Goal: Information Seeking & Learning: Check status

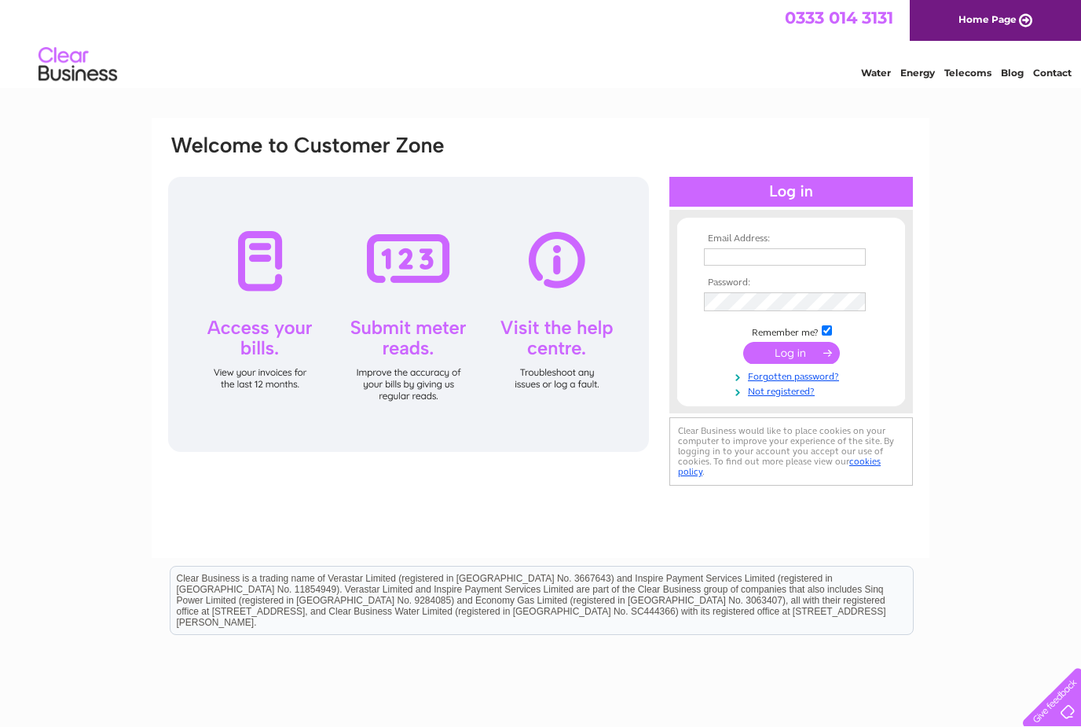
click at [750, 248] on input "text" at bounding box center [785, 256] width 162 height 17
type input "J"
type input "[PERSON_NAME][EMAIL_ADDRESS][DOMAIN_NAME]"
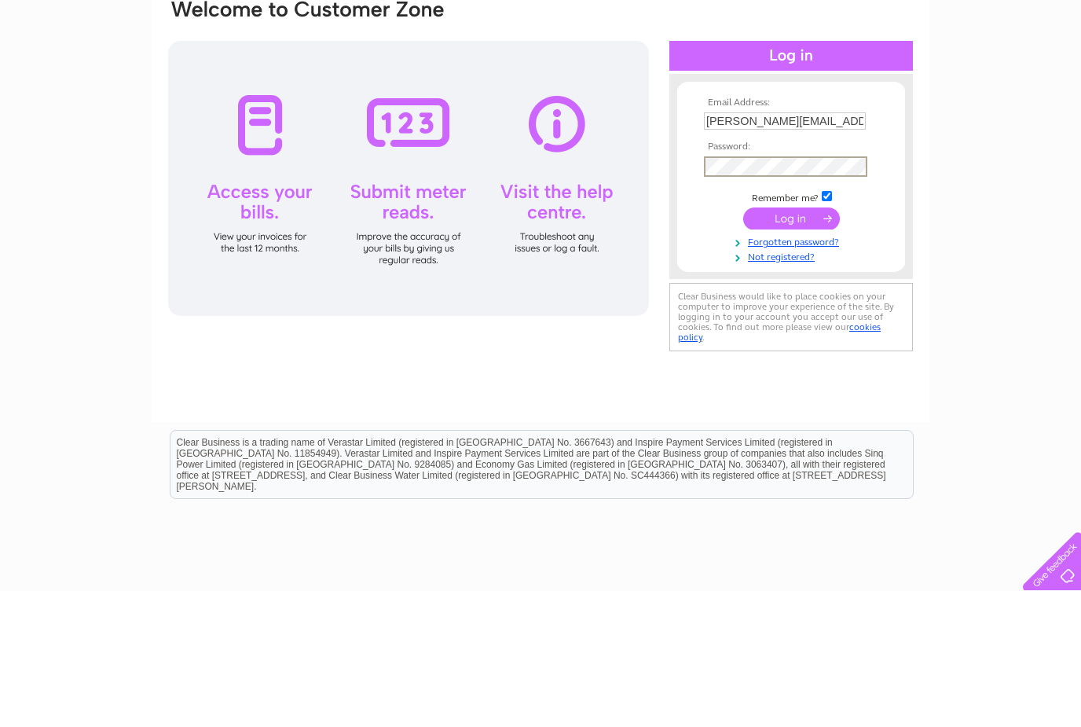
click at [796, 343] on input "submit" at bounding box center [791, 354] width 97 height 22
click at [798, 343] on input "submit" at bounding box center [791, 354] width 97 height 22
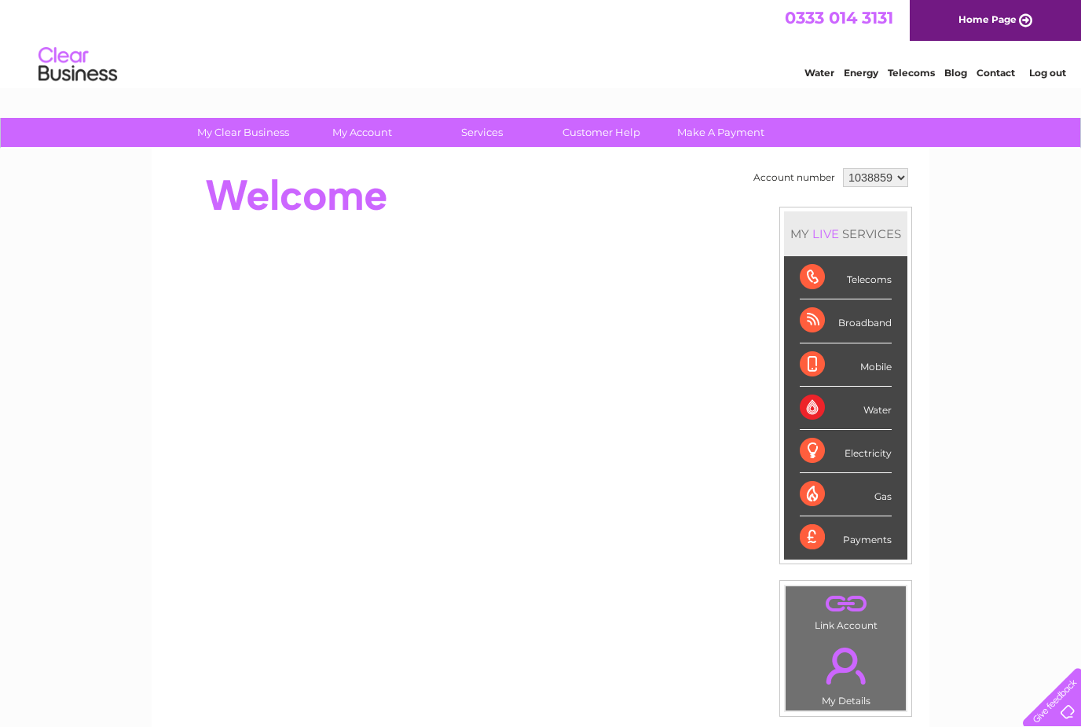
click at [862, 326] on div "Broadband" at bounding box center [846, 320] width 92 height 43
click at [843, 314] on div "Broadband" at bounding box center [846, 320] width 92 height 43
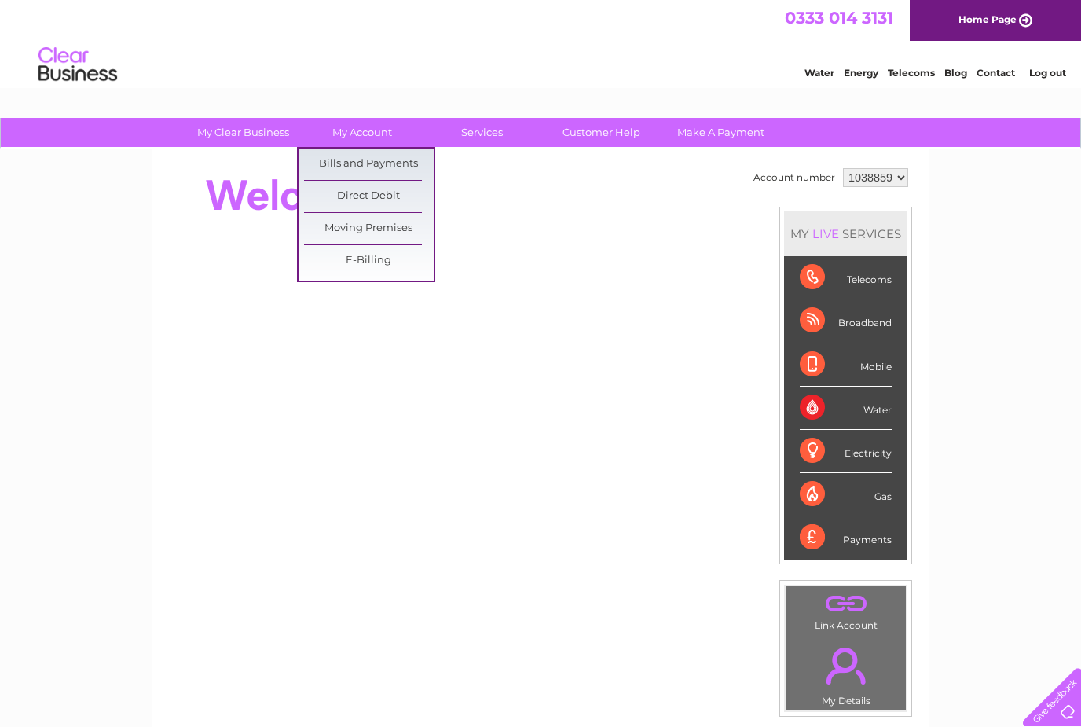
click at [543, 212] on div at bounding box center [453, 195] width 572 height 63
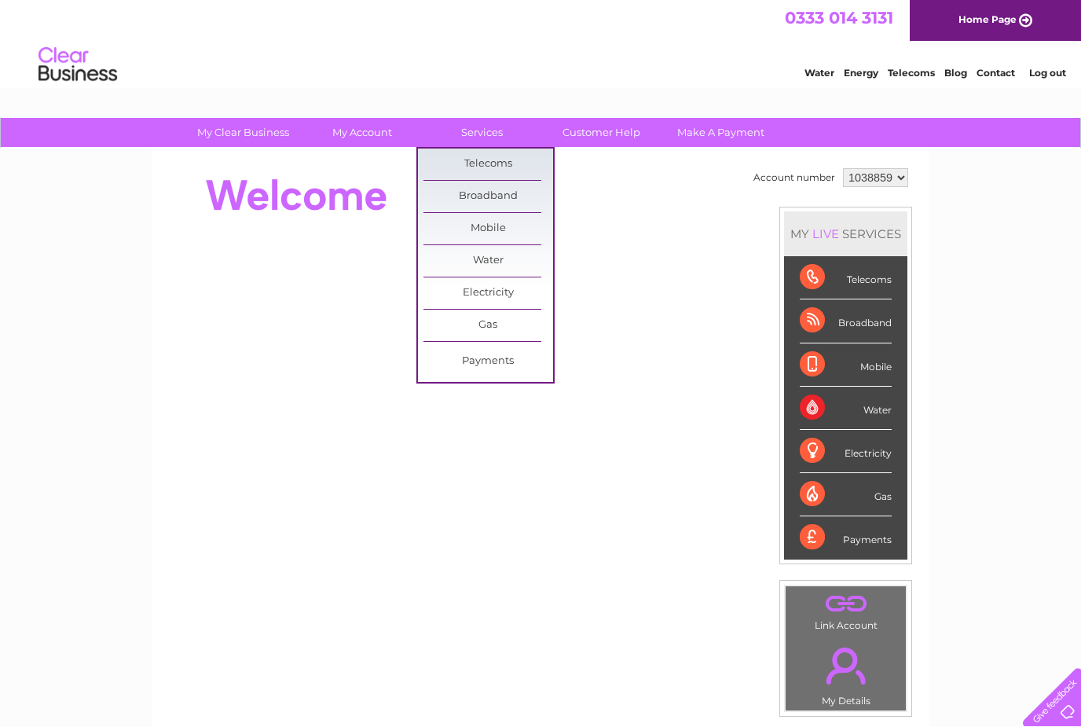
click at [507, 195] on link "Broadband" at bounding box center [489, 196] width 130 height 31
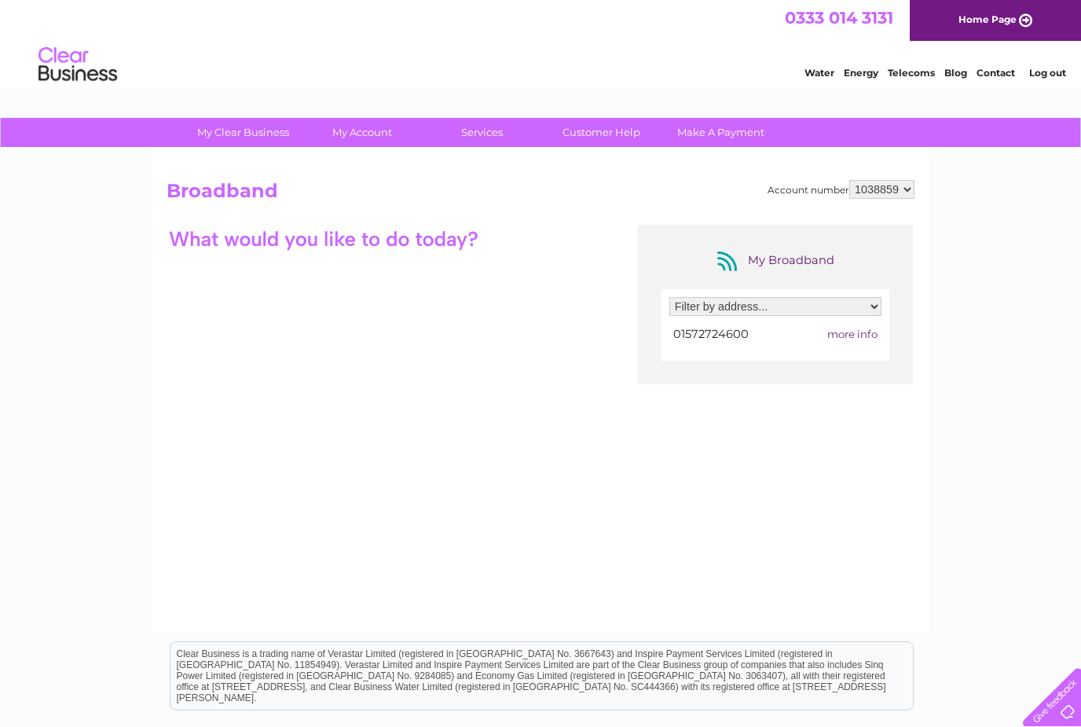
click at [872, 310] on select "Filter by address... 1 South Street, Oakham, Leicestershire, LE15 6BG" at bounding box center [776, 306] width 212 height 19
click at [442, 237] on div at bounding box center [324, 239] width 314 height 28
click at [856, 337] on span "more info" at bounding box center [853, 334] width 50 height 13
click at [847, 336] on span "more info" at bounding box center [853, 334] width 50 height 13
click at [879, 310] on select "Filter by address... 1 South Street, Oakham, Leicestershire, LE15 6BG" at bounding box center [776, 306] width 212 height 19
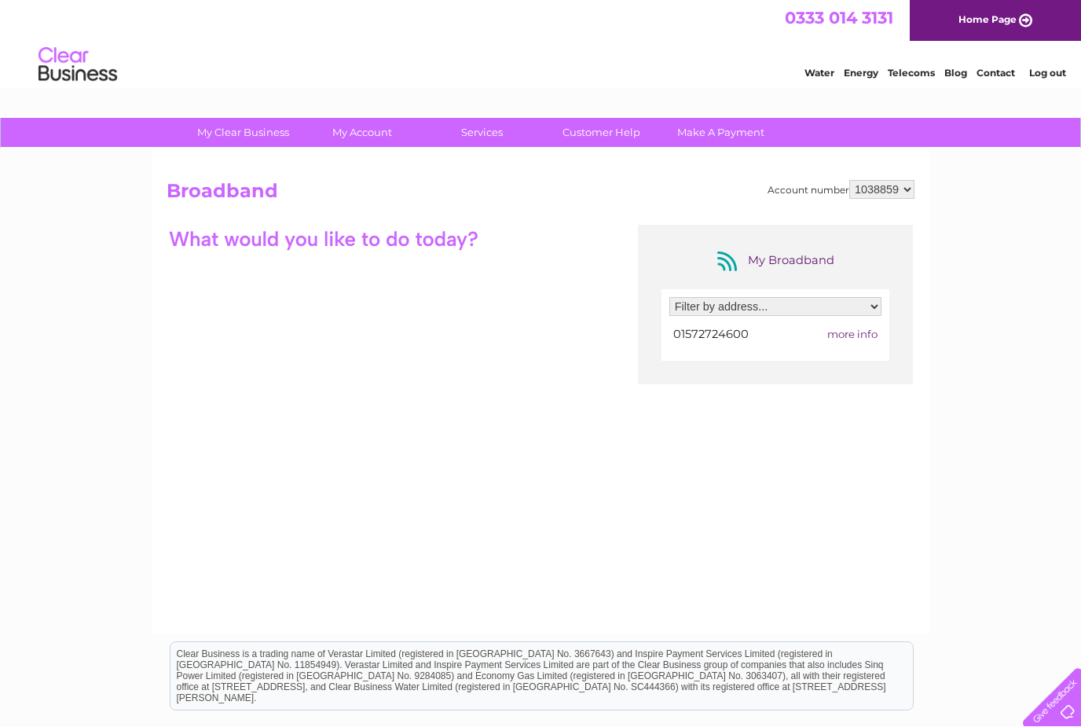
click at [861, 326] on td "more info" at bounding box center [838, 334] width 87 height 21
click at [866, 336] on span "more info" at bounding box center [853, 334] width 50 height 13
click at [862, 336] on span "more info" at bounding box center [853, 334] width 50 height 13
click at [723, 334] on span "01572724600" at bounding box center [711, 334] width 75 height 14
click at [619, 131] on link "Customer Help" at bounding box center [602, 132] width 130 height 29
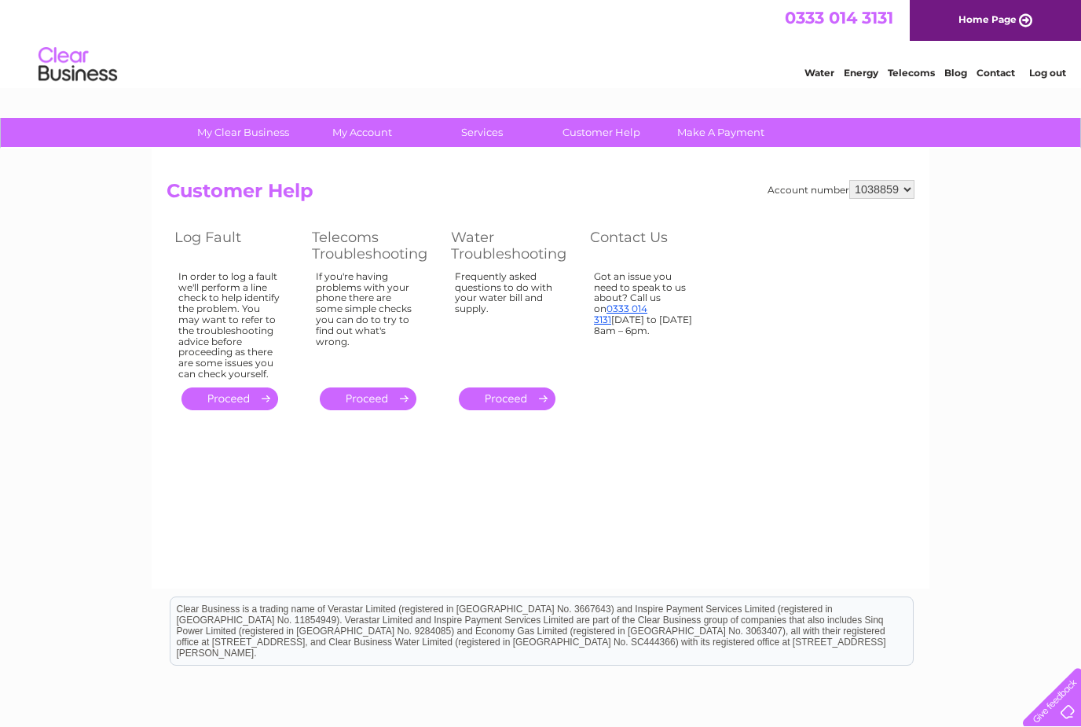
click at [245, 392] on link "." at bounding box center [230, 398] width 97 height 23
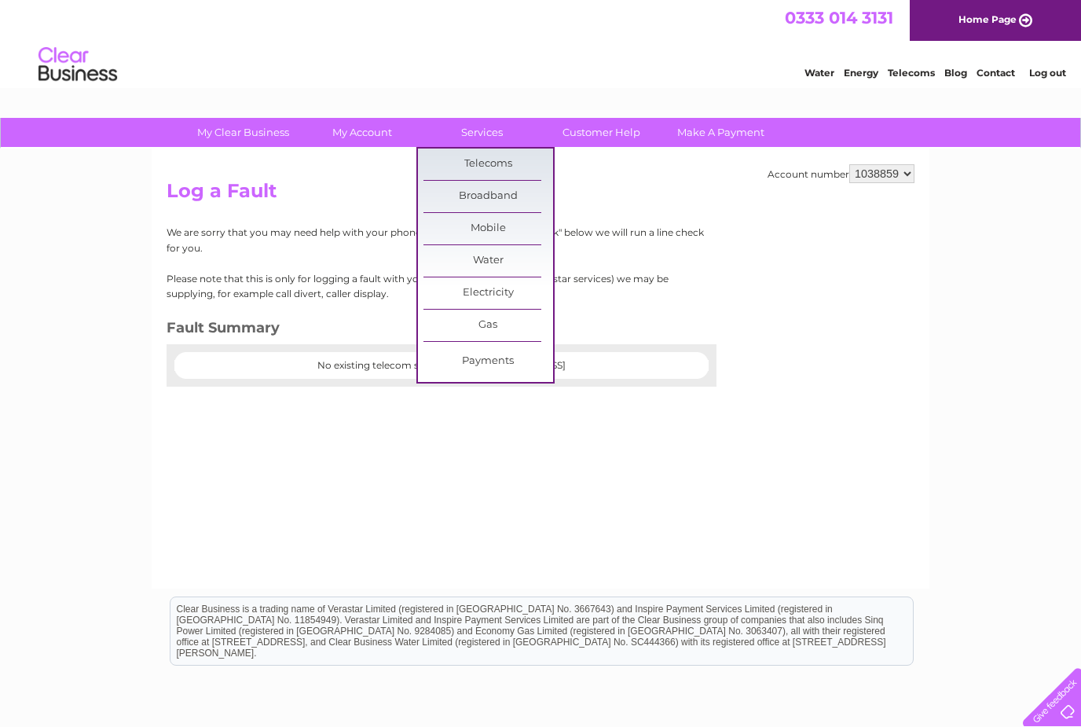
click at [500, 196] on link "Broadband" at bounding box center [489, 196] width 130 height 31
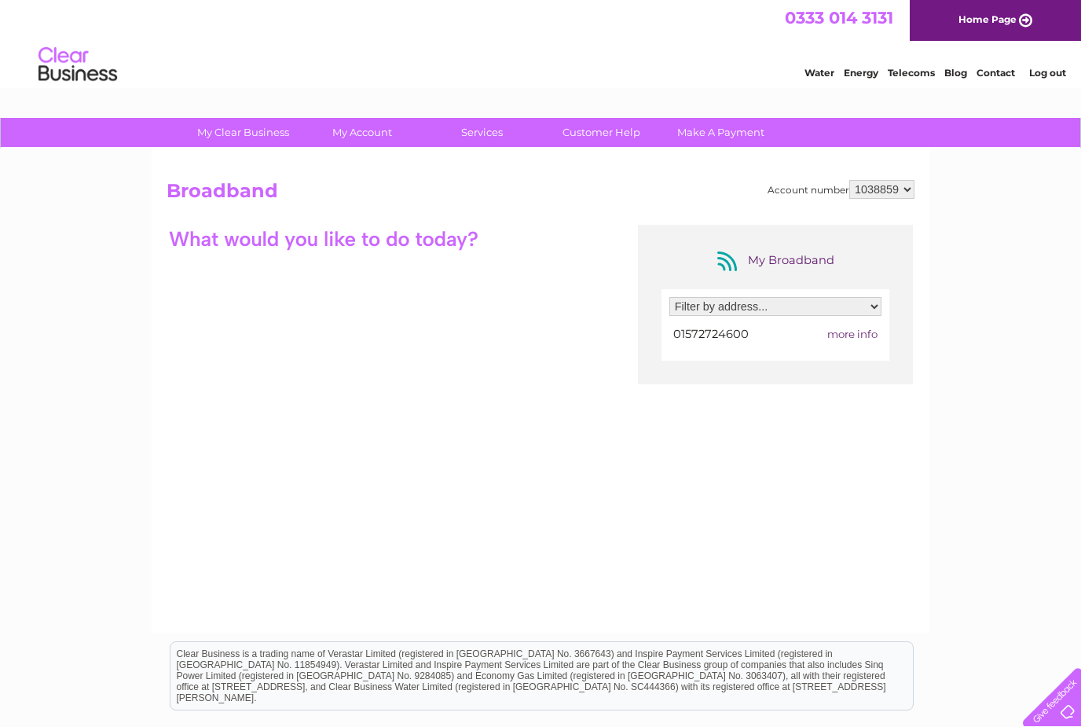
click at [802, 270] on div "My Broadband" at bounding box center [776, 260] width 126 height 25
click at [792, 248] on div "My Broadband" at bounding box center [776, 260] width 126 height 25
click at [798, 244] on div "My Broadband Filter by address... 1 South Street, Oakham, Leicestershire, LE15 …" at bounding box center [775, 305] width 275 height 160
click at [622, 127] on link "Customer Help" at bounding box center [602, 132] width 130 height 29
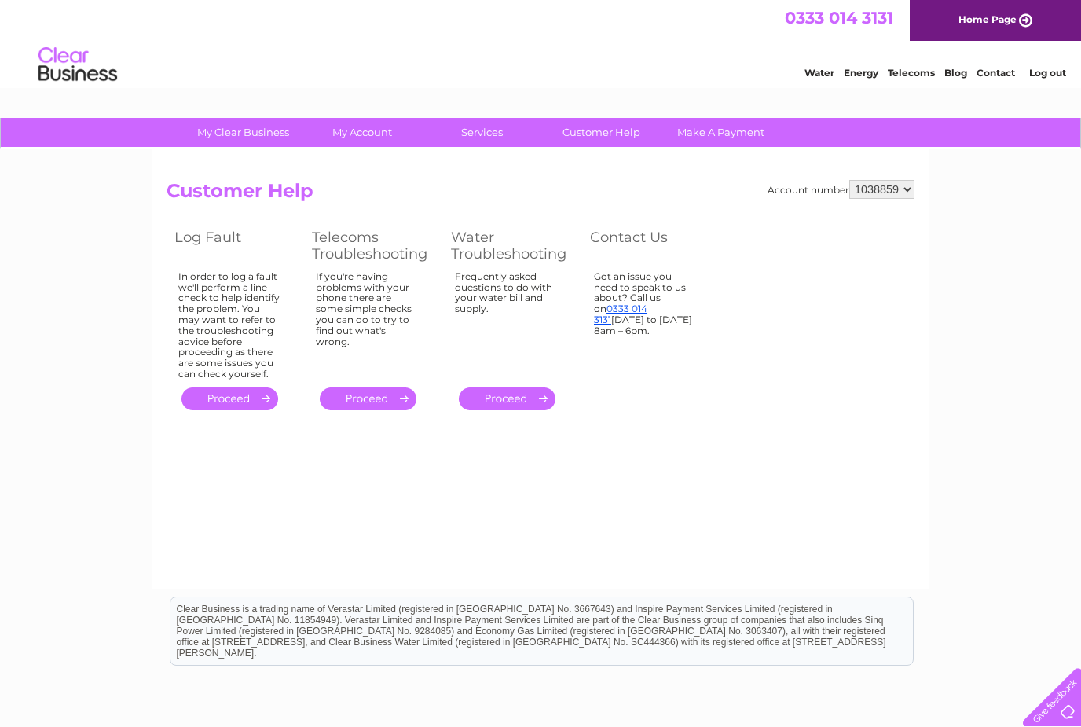
click at [1000, 77] on link "Contact" at bounding box center [996, 73] width 39 height 12
